Goal: Task Accomplishment & Management: Use online tool/utility

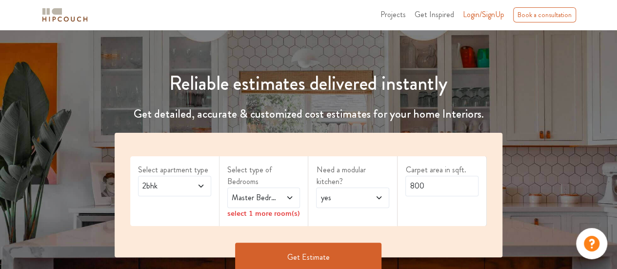
scroll to position [98, 0]
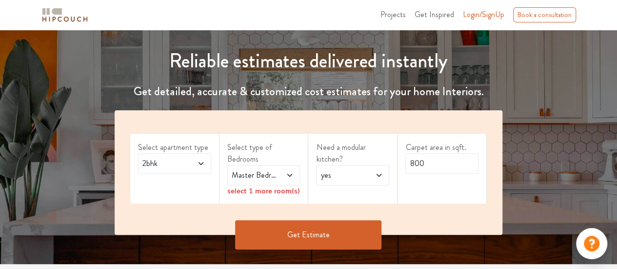
click at [194, 163] on span at bounding box center [197, 163] width 16 height 12
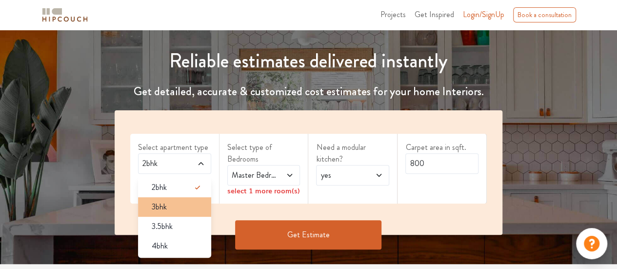
click at [175, 202] on div "3bhk" at bounding box center [177, 207] width 67 height 12
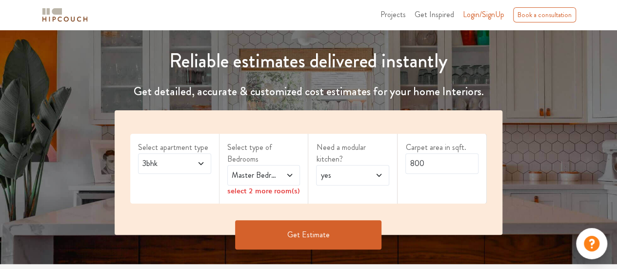
click at [263, 180] on span "Master Bedroom" at bounding box center [254, 175] width 48 height 12
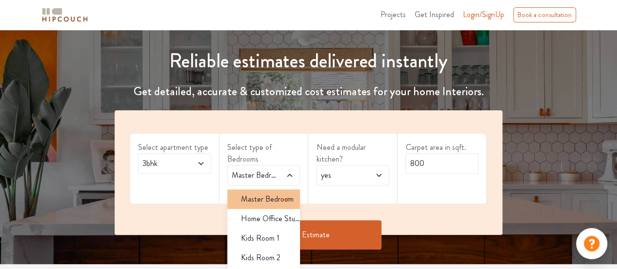
click at [280, 201] on icon at bounding box center [286, 199] width 12 height 12
click at [342, 177] on span "yes" at bounding box center [342, 175] width 48 height 12
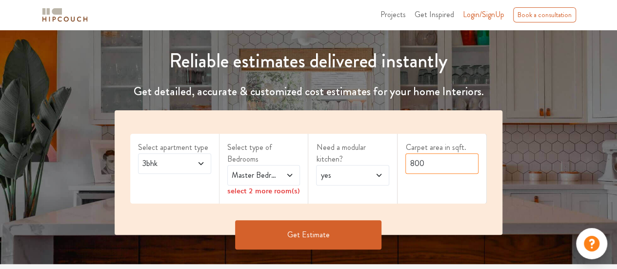
click at [425, 171] on input "800" at bounding box center [441, 163] width 73 height 20
drag, startPoint x: 427, startPoint y: 167, endPoint x: 402, endPoint y: 166, distance: 25.4
click at [402, 166] on div "Carpet area in sqft. 800" at bounding box center [441, 169] width 89 height 70
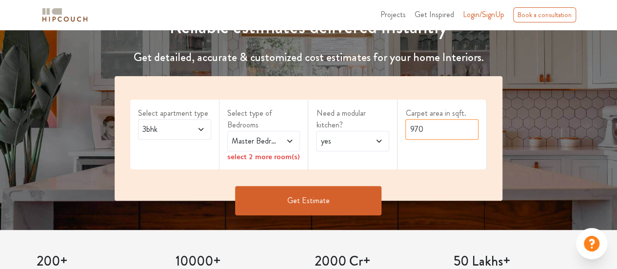
scroll to position [146, 0]
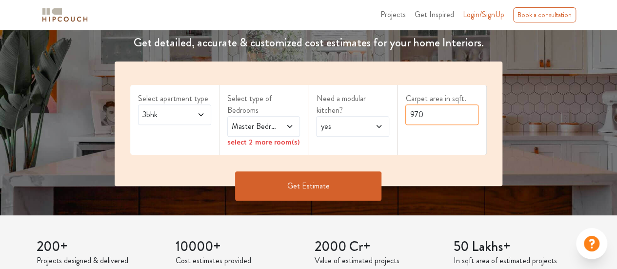
type input "970"
click at [287, 125] on icon at bounding box center [290, 126] width 8 height 8
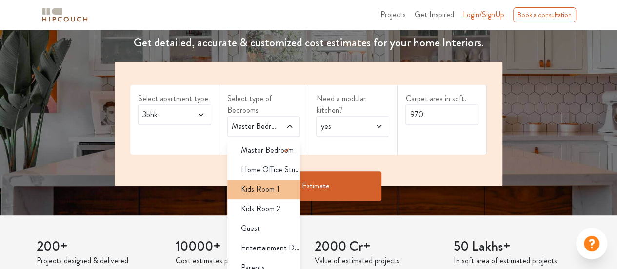
click at [267, 185] on span "Kids Room 1" at bounding box center [260, 189] width 39 height 12
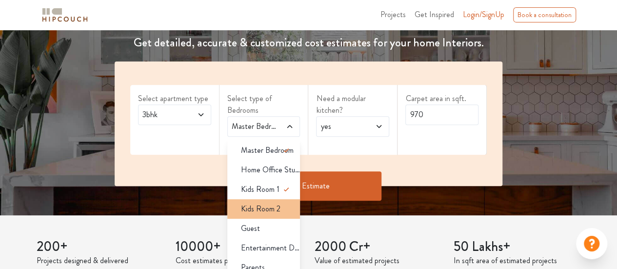
click at [265, 208] on span "Kids Room 2" at bounding box center [260, 209] width 39 height 12
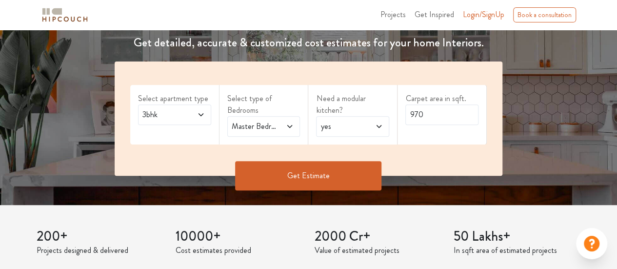
click at [269, 131] on span "Master Bedroom,Kids Room 1,Kids Room 2" at bounding box center [254, 126] width 48 height 12
click at [428, 179] on div "Get Estimate" at bounding box center [308, 175] width 399 height 29
click at [349, 177] on button "Get Estimate" at bounding box center [308, 175] width 146 height 29
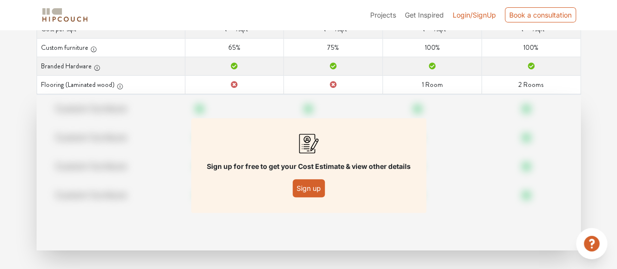
scroll to position [146, 0]
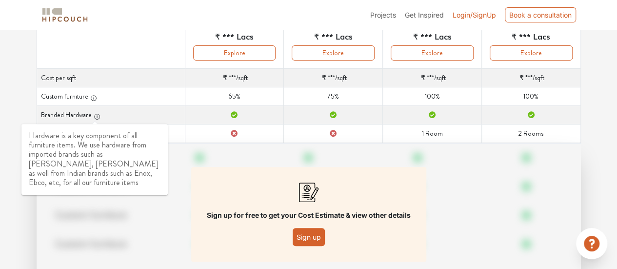
click at [94, 115] on icon "button" at bounding box center [97, 116] width 7 height 7
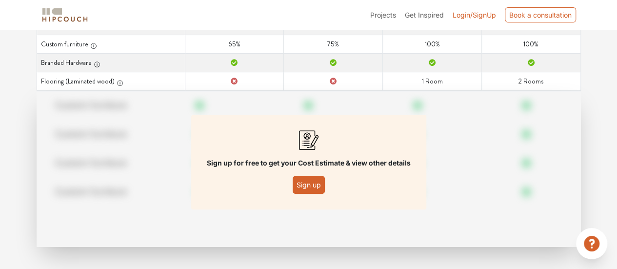
scroll to position [199, 0]
click at [303, 178] on button "Sign up" at bounding box center [309, 184] width 32 height 18
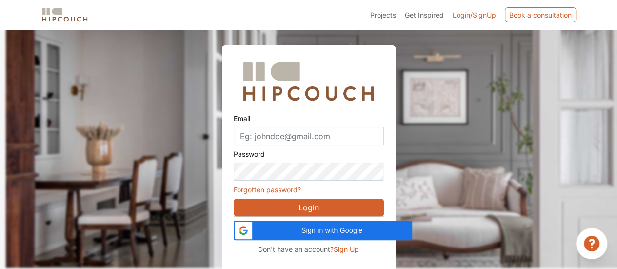
scroll to position [30, 0]
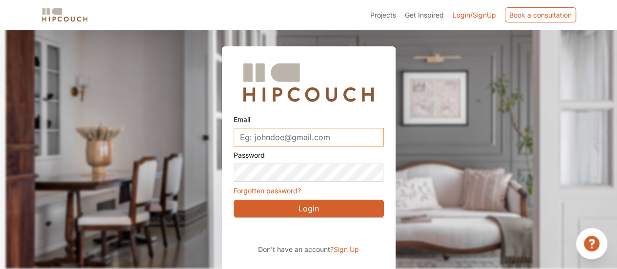
click at [273, 139] on input "Email" at bounding box center [309, 137] width 150 height 19
type input "pratikyelamkar22@gmail.com"
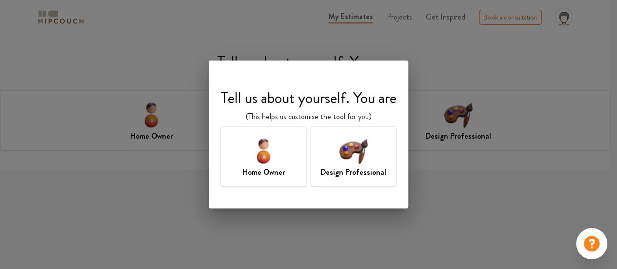
click at [342, 159] on img at bounding box center [353, 151] width 32 height 32
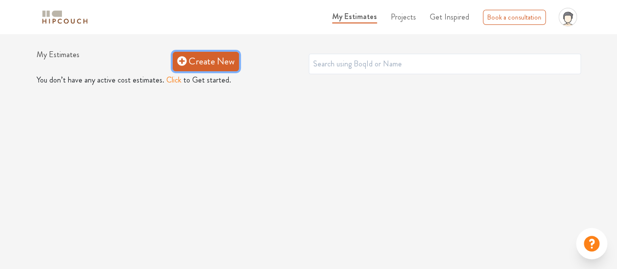
click at [182, 65] on icon at bounding box center [182, 61] width 10 height 10
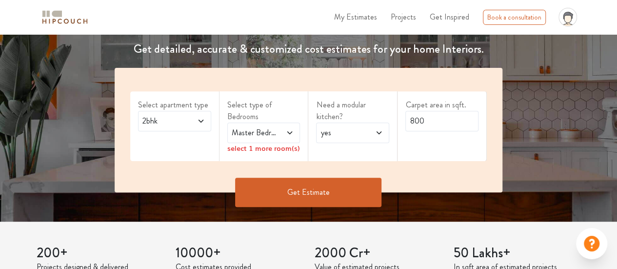
scroll to position [146, 0]
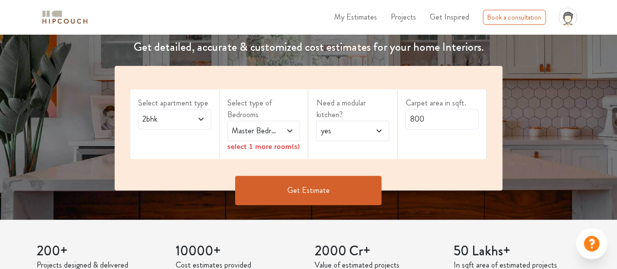
click at [197, 117] on icon at bounding box center [201, 119] width 8 height 8
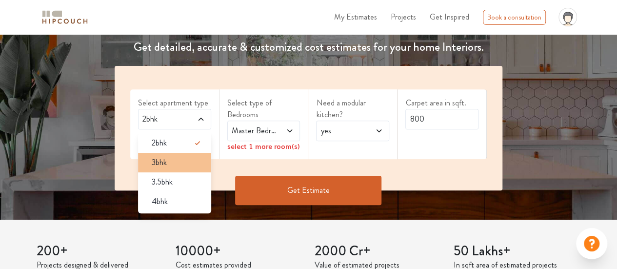
click at [176, 156] on div "3bhk" at bounding box center [177, 162] width 67 height 12
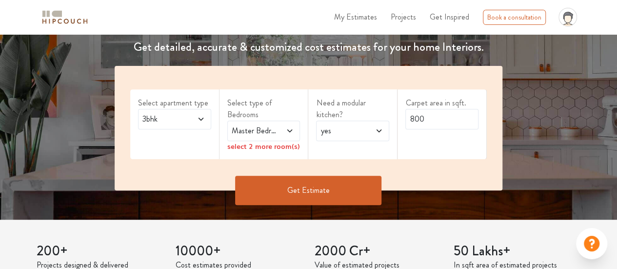
click at [235, 131] on span "Master Bedroom" at bounding box center [254, 131] width 48 height 12
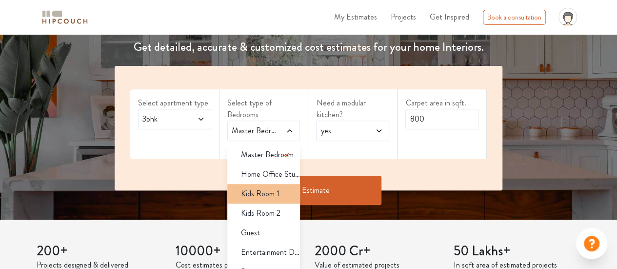
click at [263, 193] on span "Kids Room 1" at bounding box center [260, 194] width 39 height 12
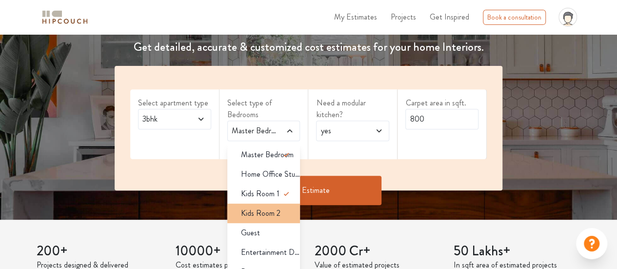
click at [265, 209] on span "Kids Room 2" at bounding box center [260, 213] width 39 height 12
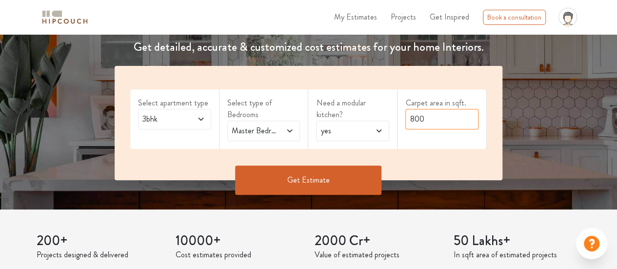
drag, startPoint x: 427, startPoint y: 123, endPoint x: 398, endPoint y: 123, distance: 29.3
click at [398, 123] on div "Carpet area in sqft. 800" at bounding box center [441, 118] width 89 height 59
type input "970"
click at [335, 175] on button "Get Estimate" at bounding box center [308, 179] width 146 height 29
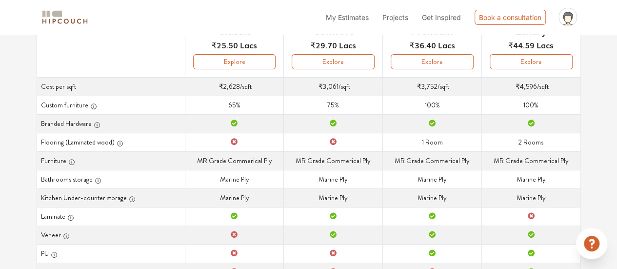
scroll to position [140, 0]
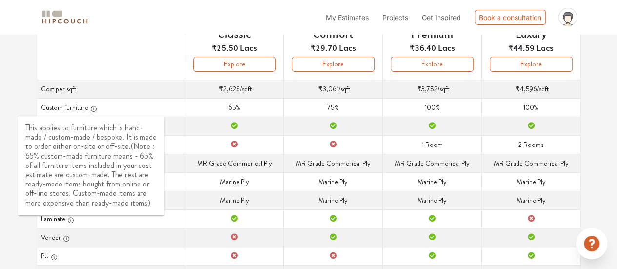
click at [93, 108] on icon "button" at bounding box center [93, 109] width 0 height 2
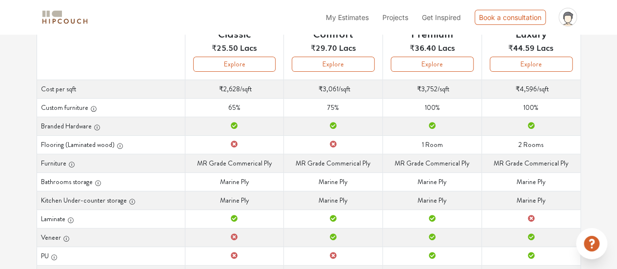
click at [228, 108] on td "Custom furniture 65%" at bounding box center [234, 107] width 99 height 19
click at [234, 118] on td "Branded Hardware" at bounding box center [234, 126] width 99 height 19
click at [238, 137] on td "Flooring (Laminated wood)" at bounding box center [234, 144] width 99 height 19
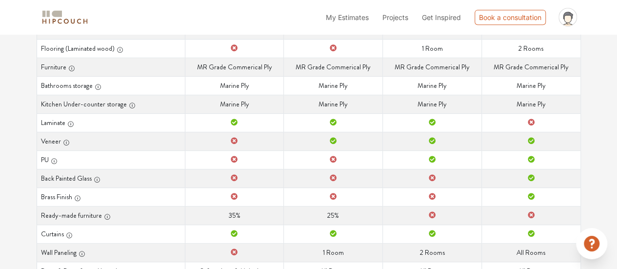
scroll to position [286, 0]
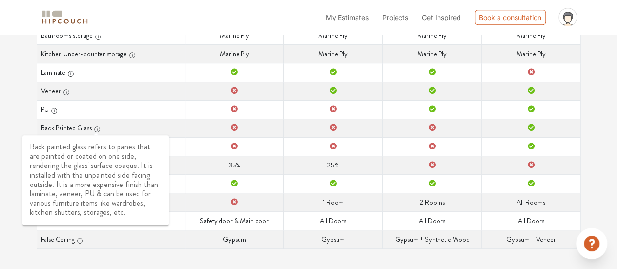
click at [96, 129] on icon "button" at bounding box center [97, 129] width 7 height 7
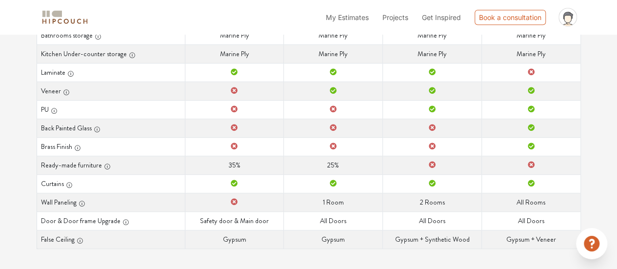
click at [118, 125] on th "Back Painted Glass" at bounding box center [111, 127] width 148 height 19
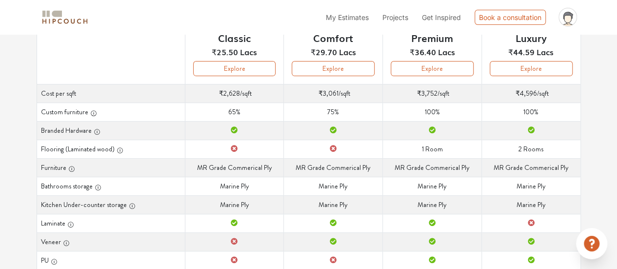
scroll to position [189, 0]
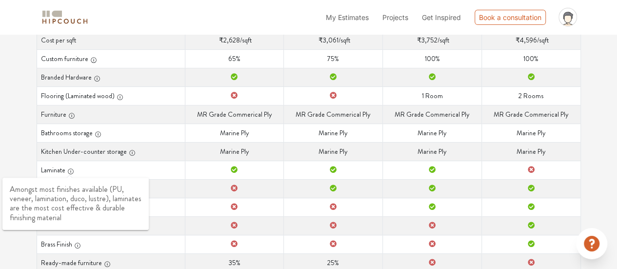
click at [70, 170] on icon "button" at bounding box center [70, 171] width 0 height 2
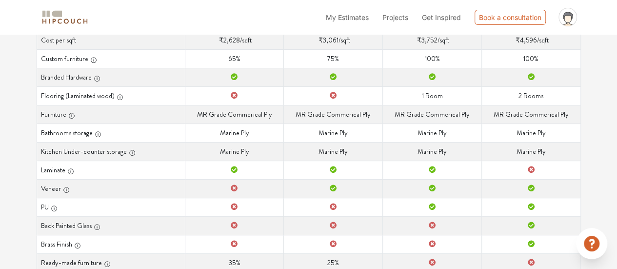
click at [11, 167] on div "Options Summary Details Speak to a Hipcouch Designer Curated Just For You! We'v…" at bounding box center [308, 107] width 617 height 524
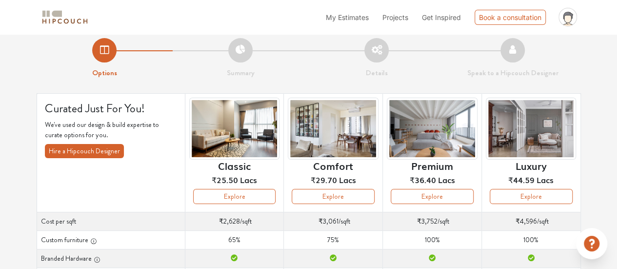
scroll to position [7, 0]
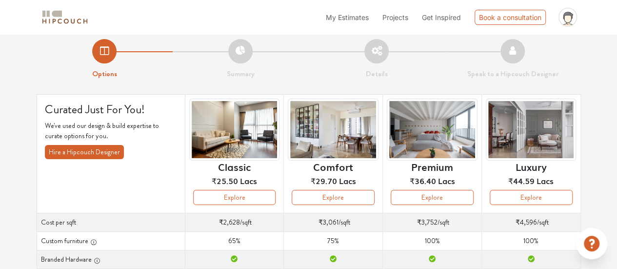
click at [238, 57] on li "Summary" at bounding box center [241, 59] width 136 height 40
click at [221, 200] on button "Explore" at bounding box center [234, 197] width 83 height 15
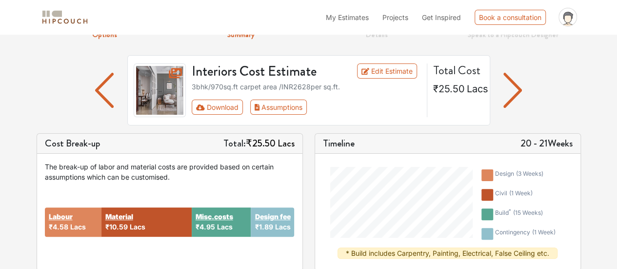
scroll to position [45, 0]
click at [273, 231] on span "₹1.89 Lacs" at bounding box center [272, 227] width 36 height 8
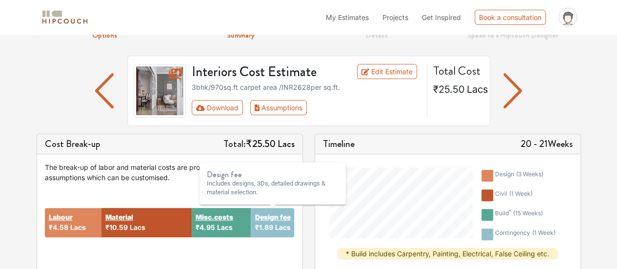
click at [274, 221] on strong "Design fee" at bounding box center [272, 217] width 36 height 10
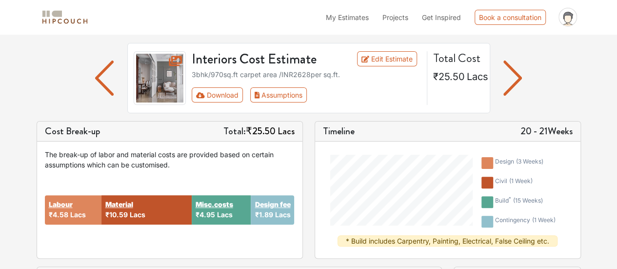
scroll to position [57, 0]
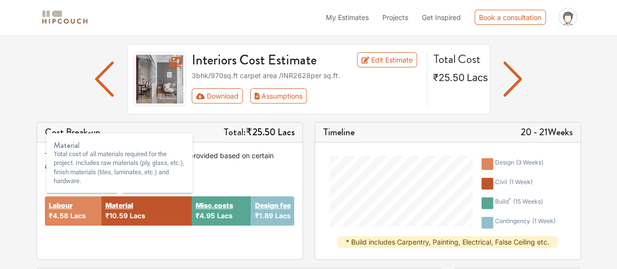
click at [117, 205] on strong "Material" at bounding box center [119, 205] width 28 height 10
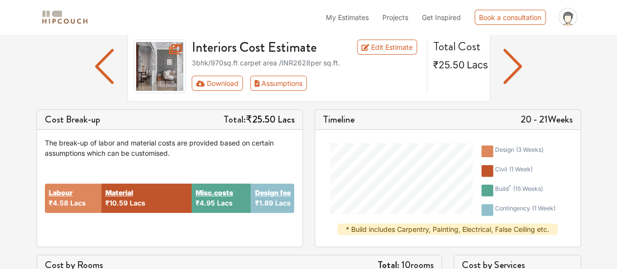
scroll to position [31, 0]
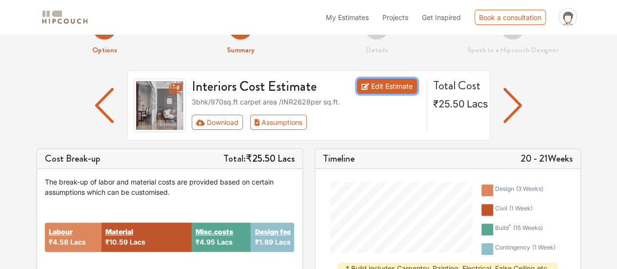
click at [396, 89] on link "Edit Estimate" at bounding box center [387, 85] width 60 height 15
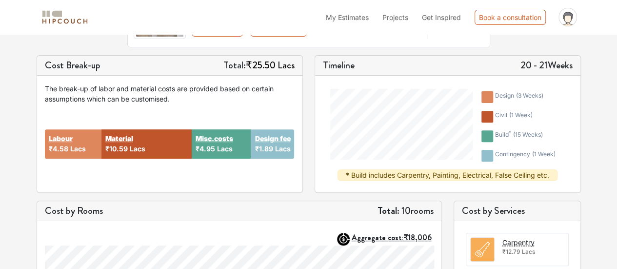
scroll to position [112, 0]
